Goal: Task Accomplishment & Management: Manage account settings

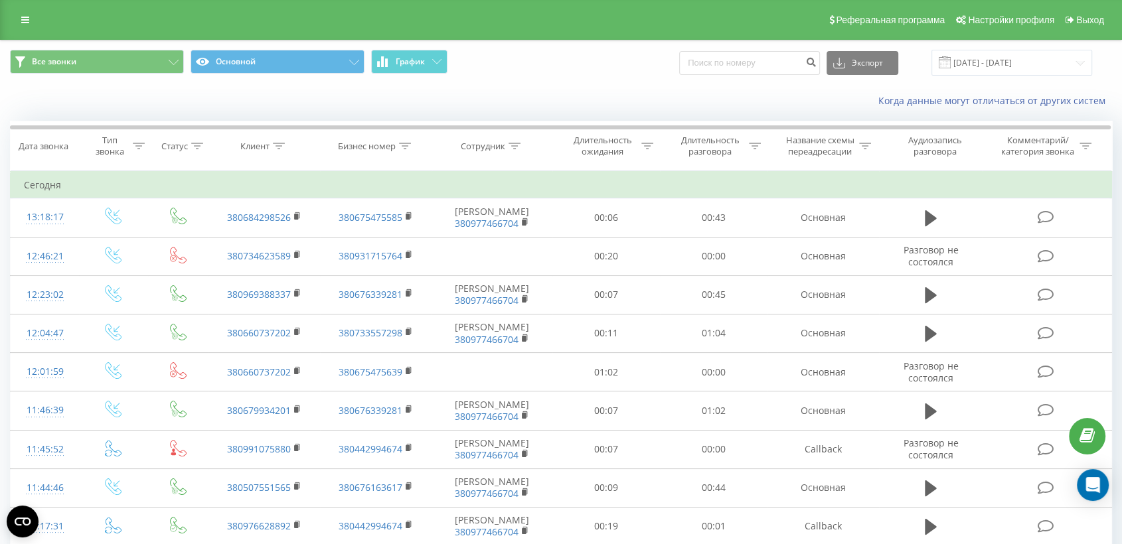
click at [21, 19] on icon at bounding box center [25, 19] width 8 height 9
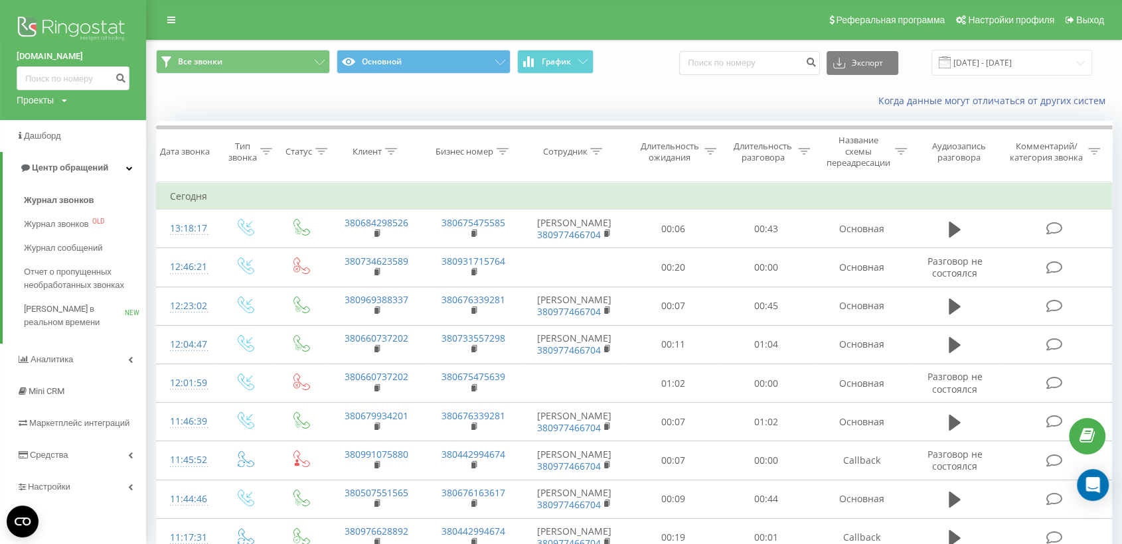
click at [62, 25] on img at bounding box center [73, 29] width 113 height 33
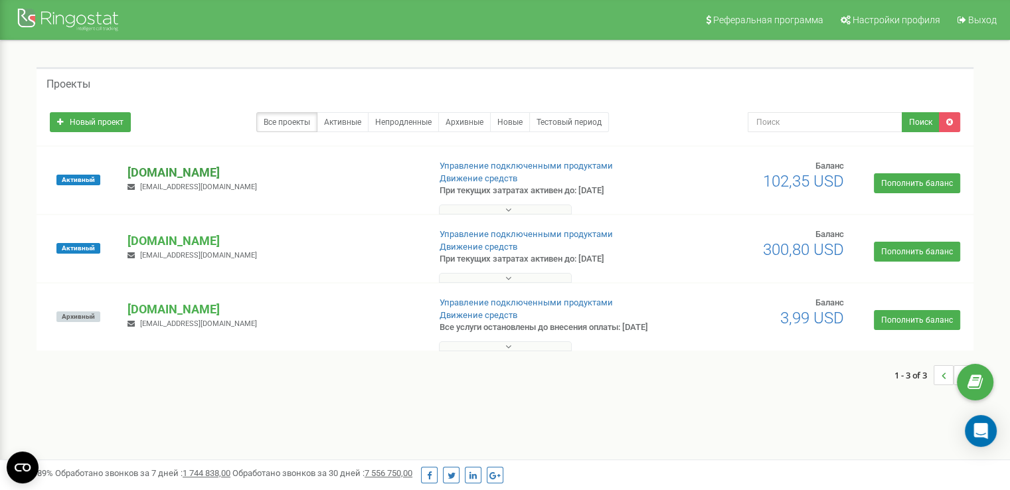
click at [181, 173] on p "[DOMAIN_NAME]" at bounding box center [272, 172] width 290 height 17
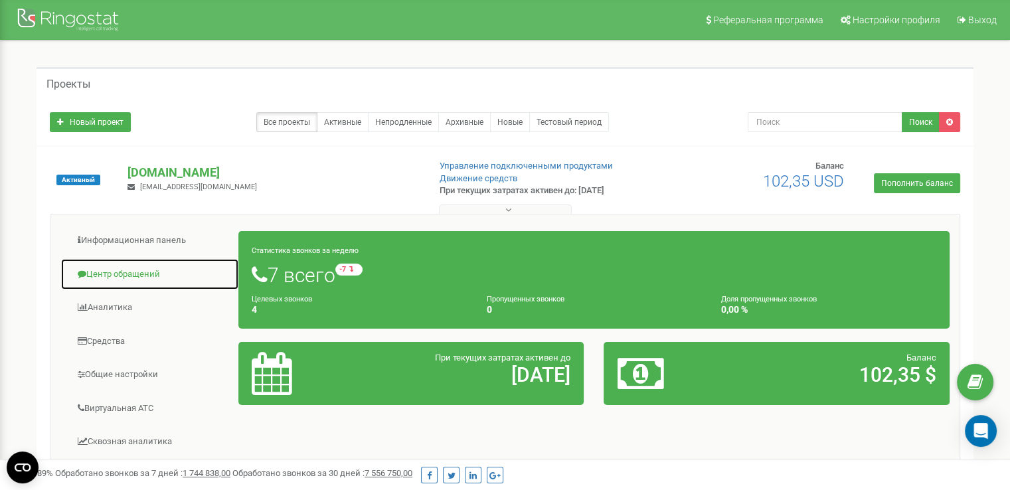
click at [135, 277] on link "Центр обращений" at bounding box center [149, 274] width 179 height 33
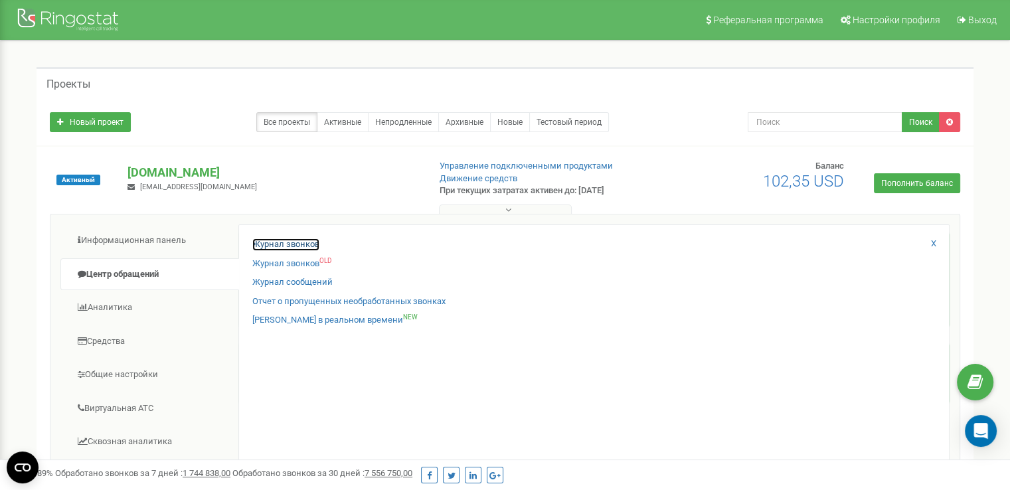
click at [278, 240] on link "Журнал звонков" at bounding box center [285, 244] width 67 height 13
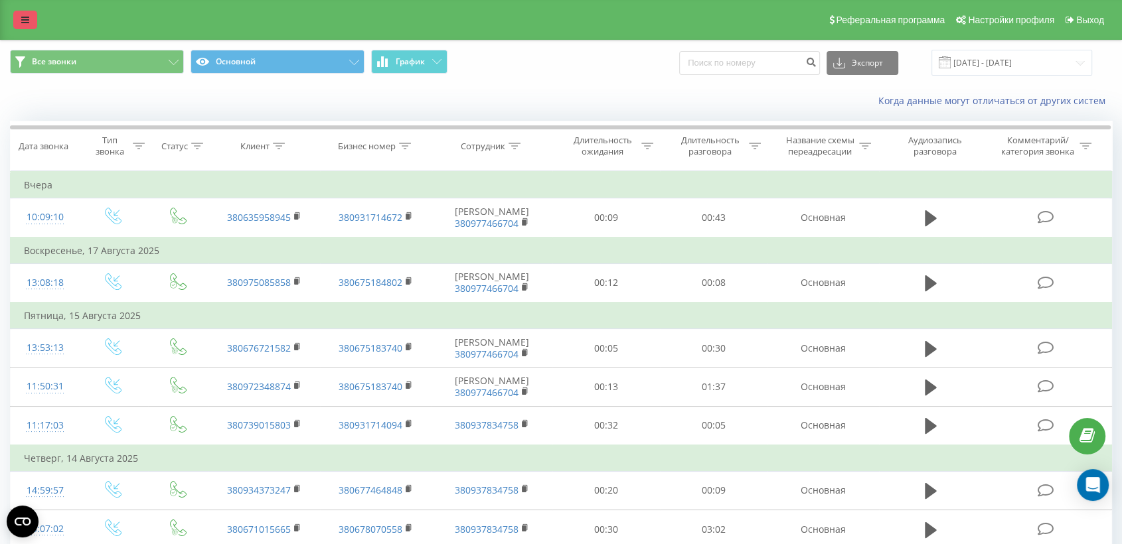
click at [17, 19] on link at bounding box center [25, 20] width 24 height 19
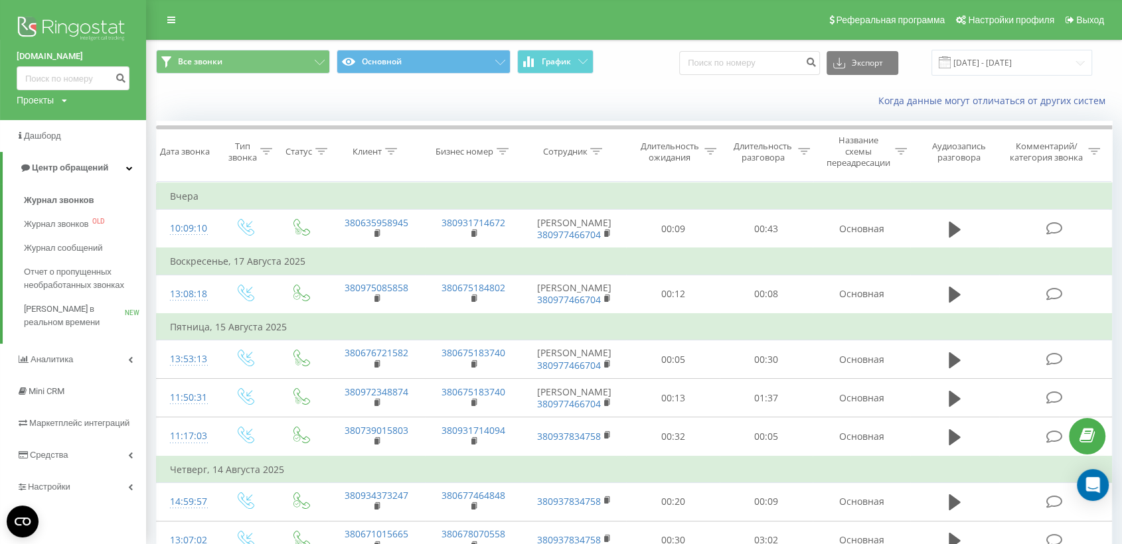
click at [101, 29] on img at bounding box center [73, 29] width 113 height 33
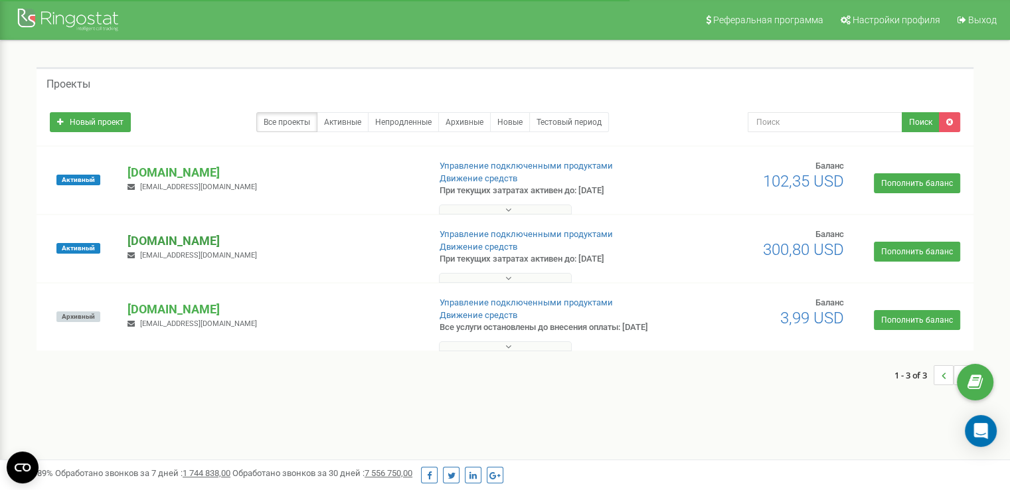
click at [159, 239] on p "[DOMAIN_NAME]" at bounding box center [272, 240] width 290 height 17
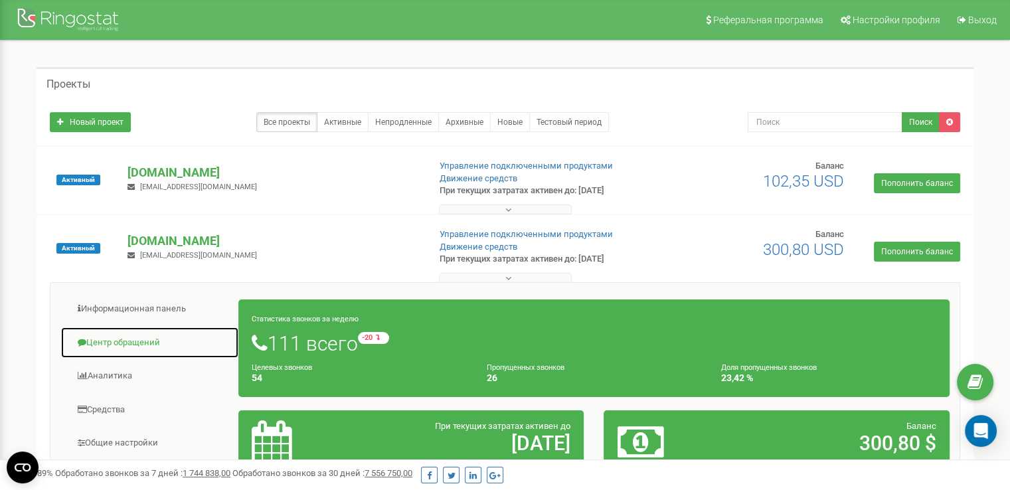
click at [128, 344] on link "Центр обращений" at bounding box center [149, 343] width 179 height 33
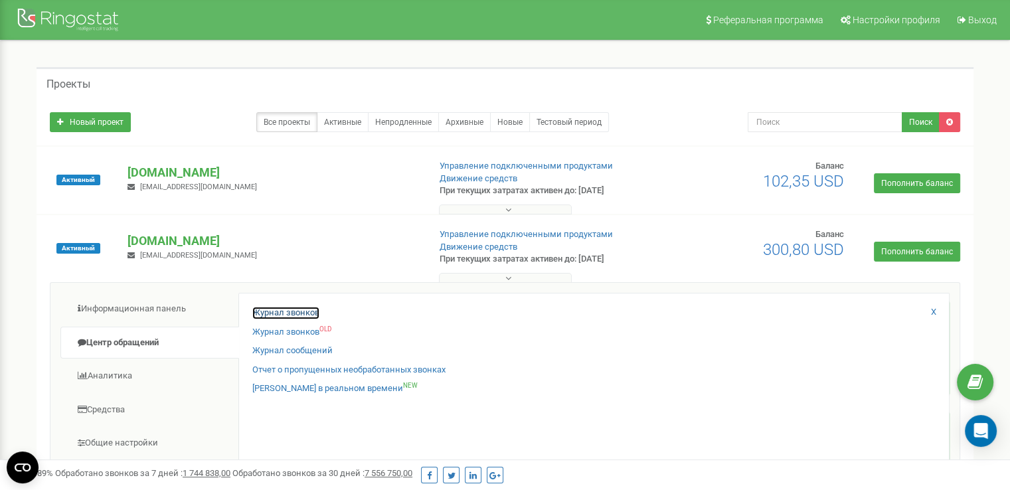
click at [263, 314] on link "Журнал звонков" at bounding box center [285, 313] width 67 height 13
